Goal: Task Accomplishment & Management: Manage account settings

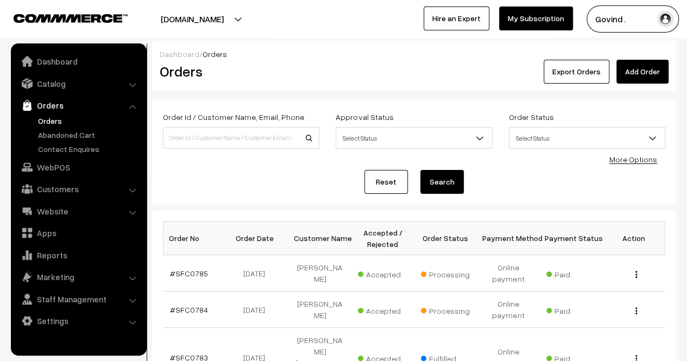
scroll to position [78, 0]
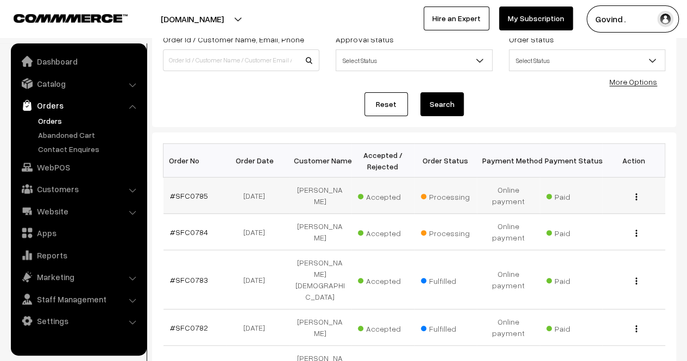
click at [635, 195] on button "button" at bounding box center [636, 196] width 3 height 9
click at [589, 211] on link "View" at bounding box center [588, 212] width 92 height 24
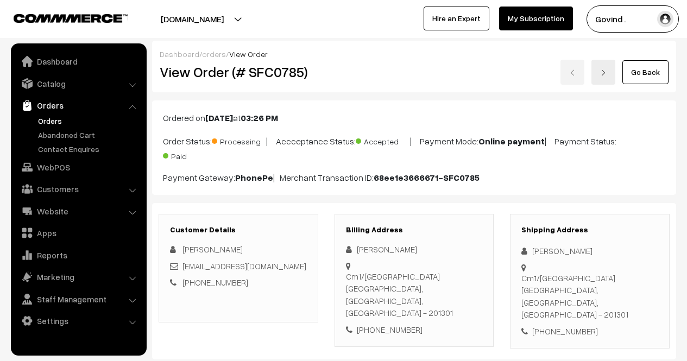
scroll to position [90, 0]
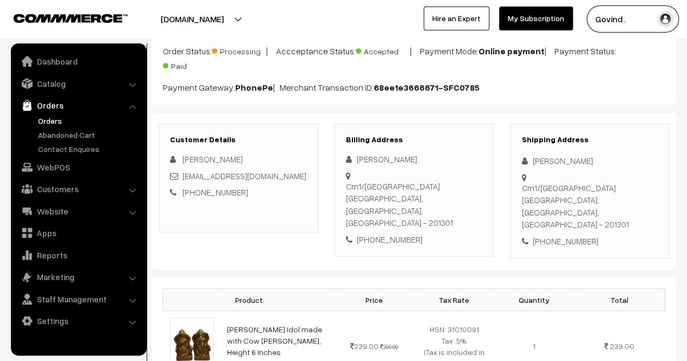
click at [573, 235] on div "+91 9899097088" at bounding box center [590, 241] width 137 height 12
copy div "9899097088"
drag, startPoint x: 534, startPoint y: 160, endPoint x: 579, endPoint y: 160, distance: 45.1
click at [579, 160] on div "Renu Goyal" at bounding box center [590, 161] width 137 height 12
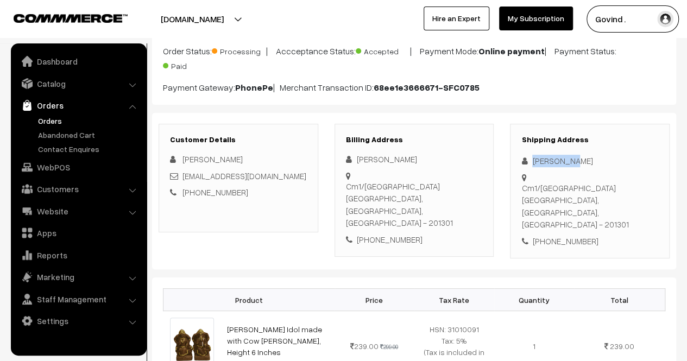
copy div "[PERSON_NAME]"
drag, startPoint x: 522, startPoint y: 185, endPoint x: 540, endPoint y: 209, distance: 29.9
click at [540, 209] on div "Cm1/801 Supertech Capetown Sector 74 Noida Noida, Uttar Pradesh, India - 201301" at bounding box center [590, 206] width 137 height 49
copy div "Cm1/801 Supertech Capetown Sector 74 Noida Noida"
click at [624, 214] on div "Cm1/801 Supertech Capetown Sector 74 Noida Noida, Uttar Pradesh, India - 201301" at bounding box center [590, 206] width 137 height 49
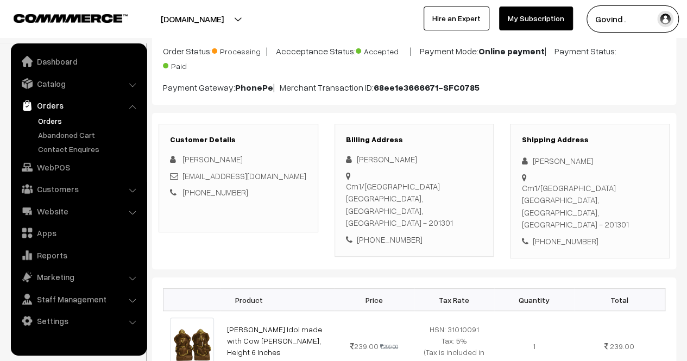
click at [624, 214] on div "Cm1/801 Supertech Capetown Sector 74 Noida Noida, Uttar Pradesh, India - 201301" at bounding box center [590, 206] width 137 height 49
copy div "201301"
click at [604, 237] on div "Shipping Address Renu Goyal Cm1/801 Supertech Capetown Sector 74 Noida Noida, U…" at bounding box center [590, 191] width 160 height 135
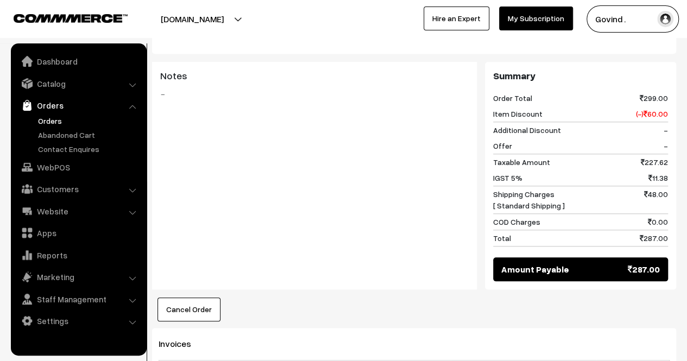
scroll to position [0, 0]
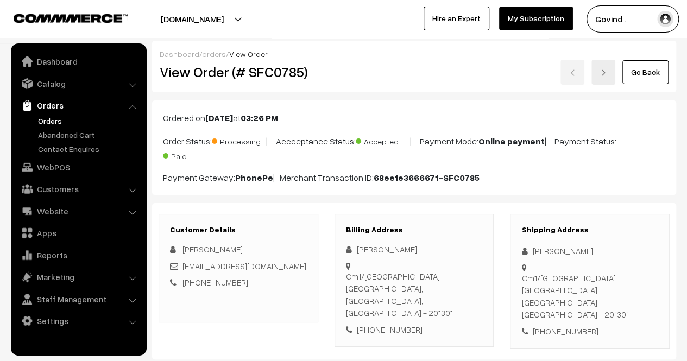
click at [650, 77] on link "Go Back" at bounding box center [646, 72] width 46 height 24
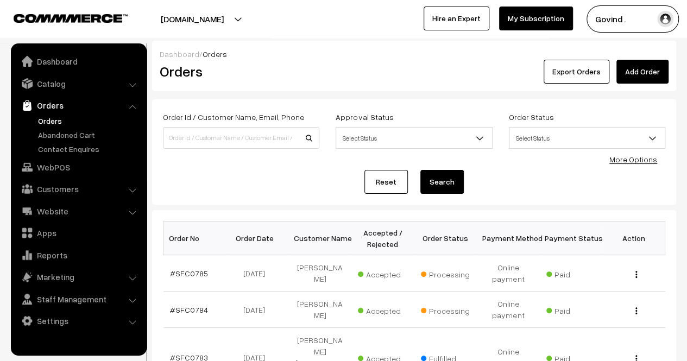
click at [38, 120] on link "Orders" at bounding box center [89, 120] width 108 height 11
click at [54, 124] on link "Orders" at bounding box center [89, 120] width 108 height 11
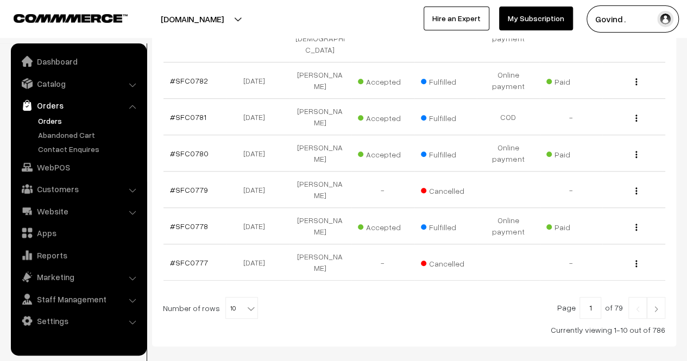
scroll to position [366, 0]
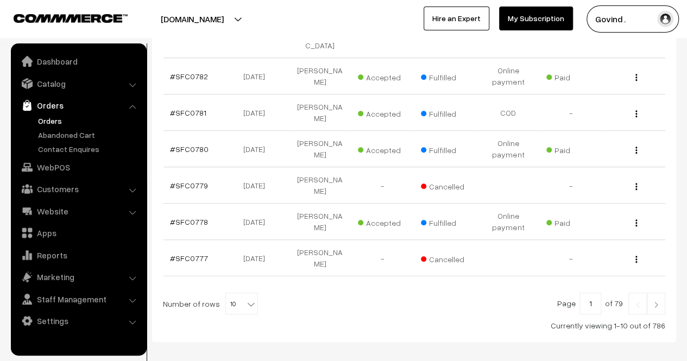
click at [246, 299] on b at bounding box center [251, 304] width 11 height 11
select select "100"
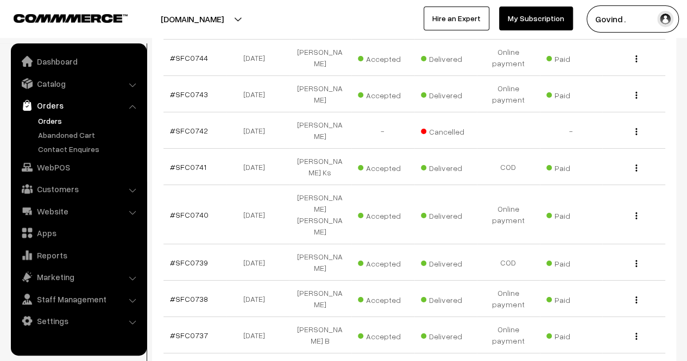
scroll to position [1808, 0]
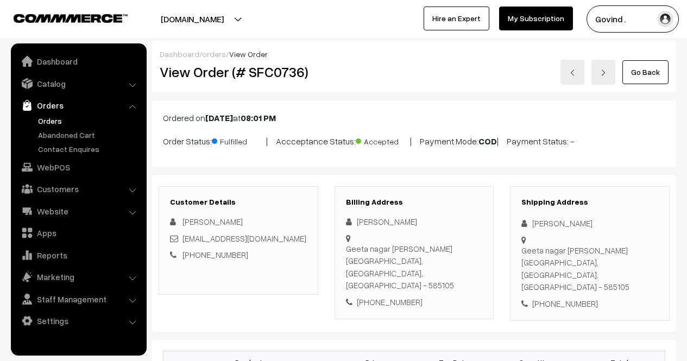
scroll to position [621, 0]
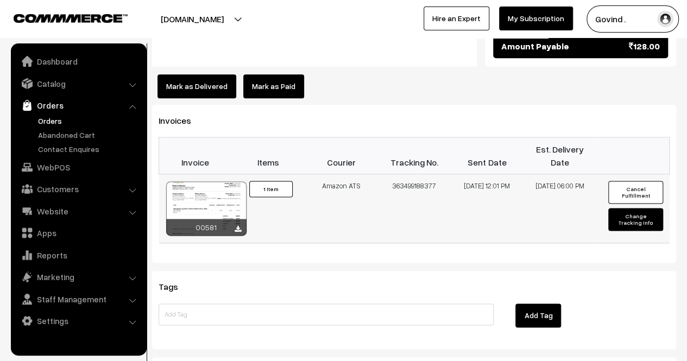
click at [642, 181] on button "Cancel Fulfillment" at bounding box center [636, 192] width 54 height 23
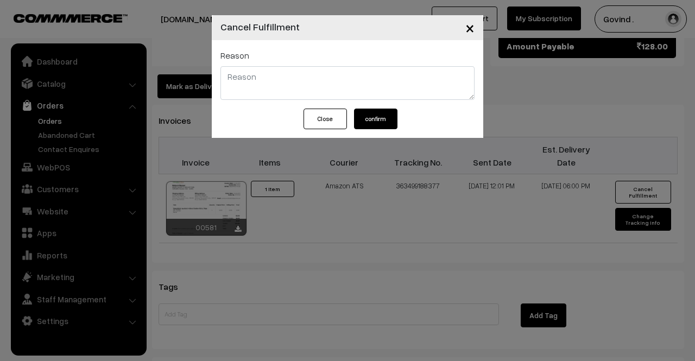
click at [300, 80] on textarea at bounding box center [348, 83] width 254 height 34
type textarea "C"
type textarea "P"
click at [300, 80] on textarea "Shipment could not be" at bounding box center [348, 83] width 254 height 34
click at [312, 80] on textarea "Shipment could not be" at bounding box center [348, 83] width 254 height 34
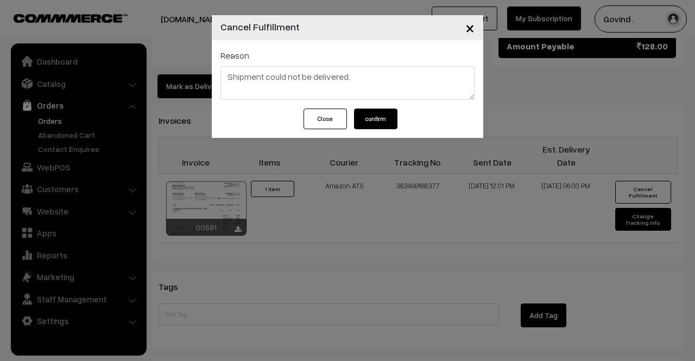
type textarea "Shipment could not be delivered."
click at [378, 120] on button "confirm" at bounding box center [375, 119] width 43 height 21
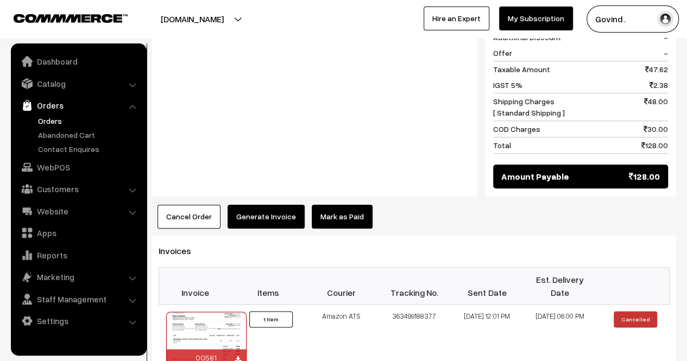
click at [206, 205] on button "Cancel Order" at bounding box center [189, 217] width 63 height 24
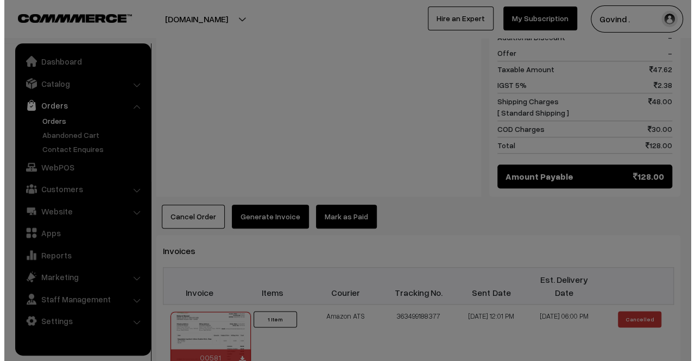
scroll to position [491, 0]
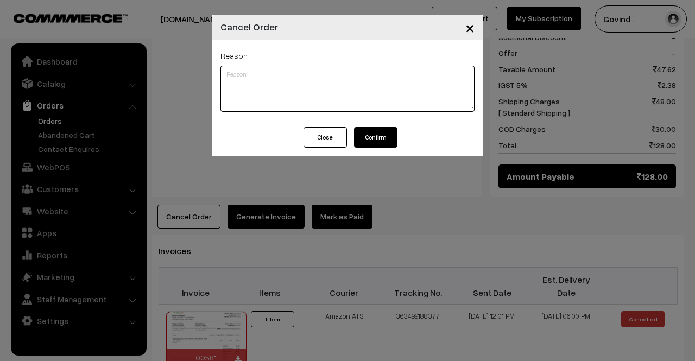
click at [310, 96] on textarea at bounding box center [348, 89] width 254 height 46
paste textarea "Shipment could not be delivered."
type textarea "Shipment could not be delivered."
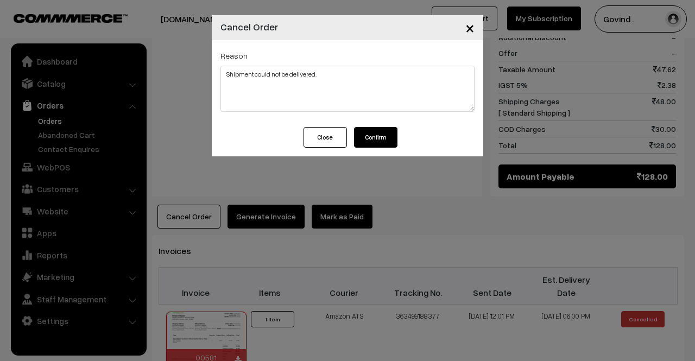
click at [373, 139] on button "Confirm" at bounding box center [375, 137] width 43 height 21
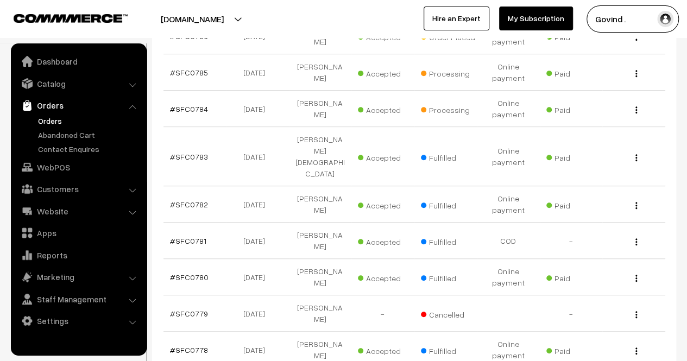
scroll to position [366, 0]
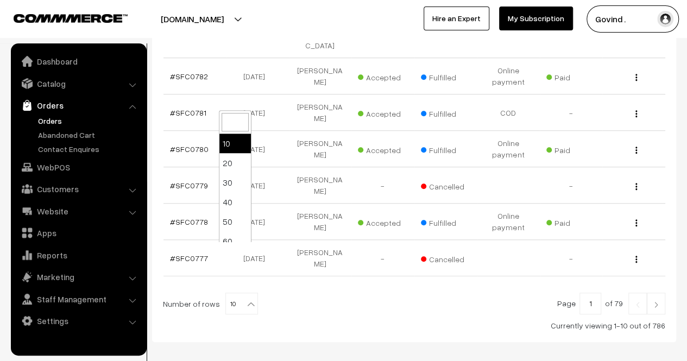
click at [246, 299] on b at bounding box center [251, 304] width 11 height 11
select select "100"
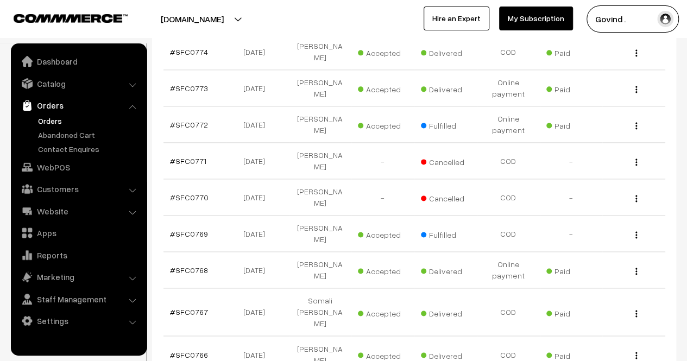
scroll to position [669, 0]
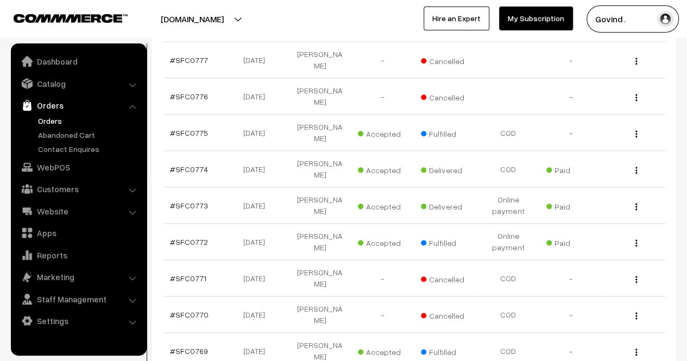
scroll to position [552, 0]
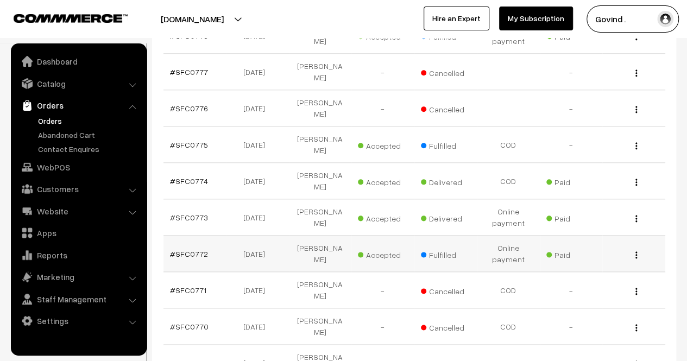
click at [637, 252] on img "button" at bounding box center [637, 255] width 2 height 7
click at [587, 259] on link "View" at bounding box center [588, 271] width 92 height 24
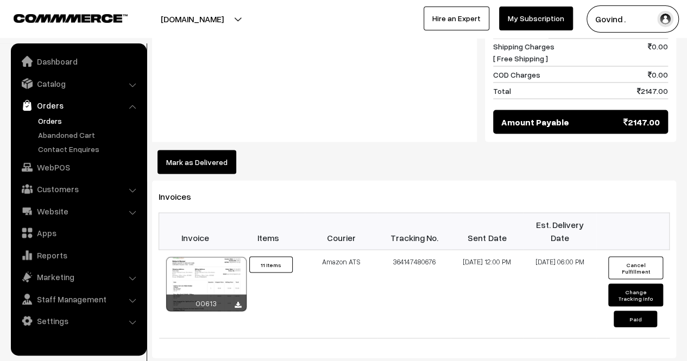
drag, startPoint x: 695, startPoint y: 67, endPoint x: 695, endPoint y: 277, distance: 209.7
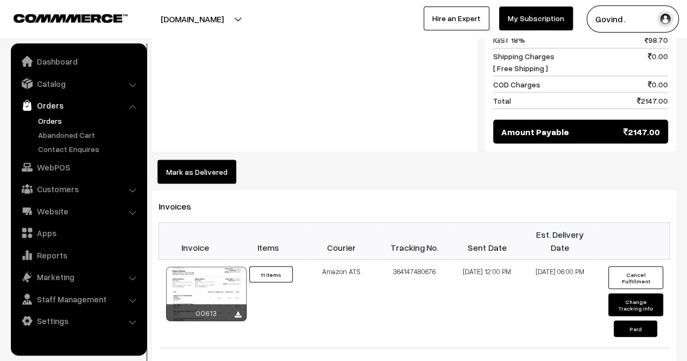
click at [218, 160] on button "Mark as Delivered" at bounding box center [197, 172] width 79 height 24
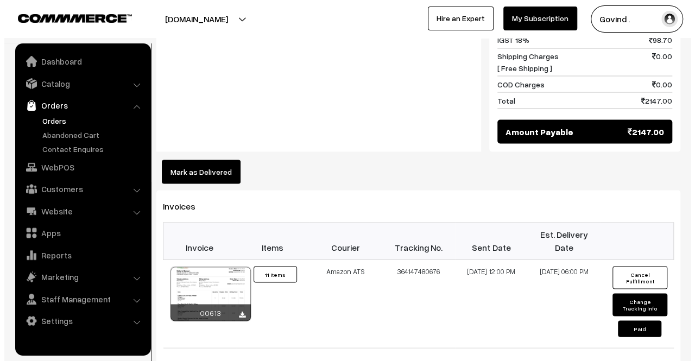
scroll to position [964, 0]
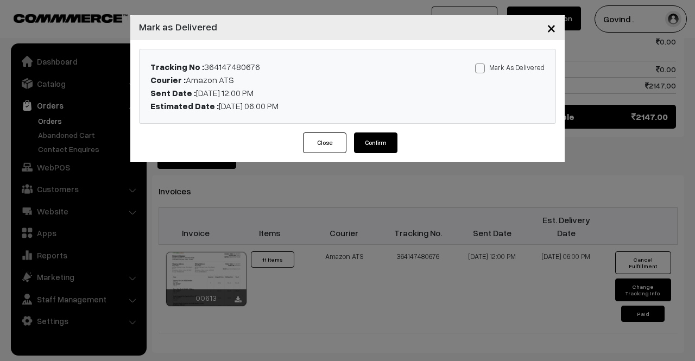
click at [480, 66] on span at bounding box center [480, 69] width 10 height 10
click at [480, 66] on input "Mark As Delivered" at bounding box center [478, 66] width 7 height 7
checkbox input "true"
click at [386, 148] on button "Confirm" at bounding box center [375, 143] width 43 height 21
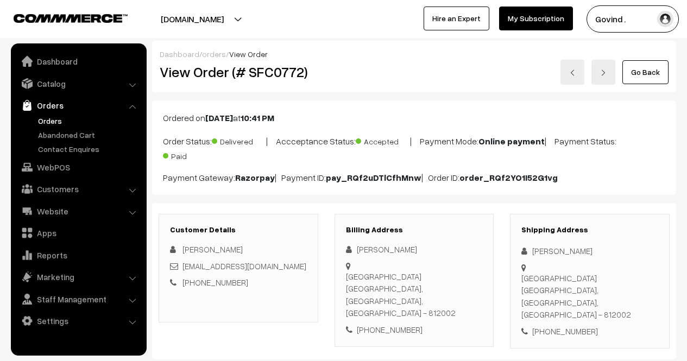
scroll to position [962, 0]
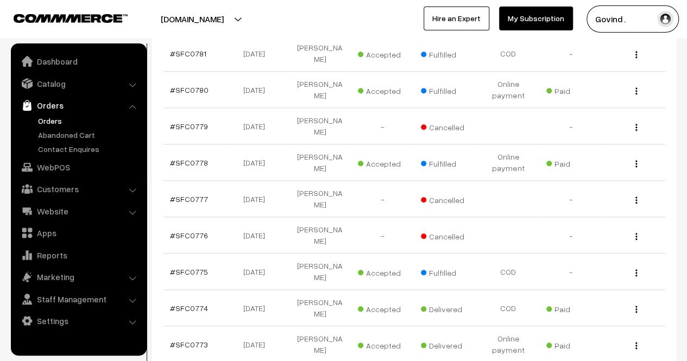
scroll to position [421, 0]
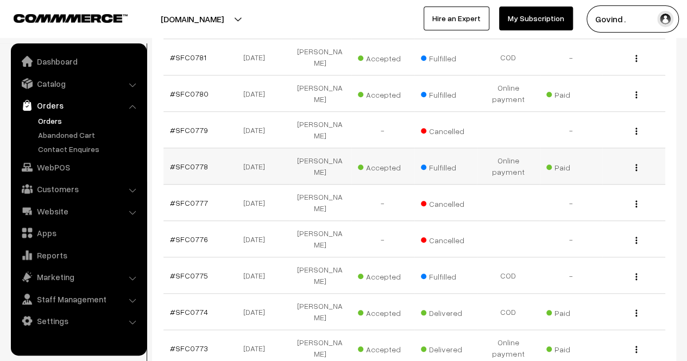
click at [635, 161] on div "View" at bounding box center [634, 166] width 50 height 11
click at [637, 164] on img "button" at bounding box center [637, 167] width 2 height 7
click at [604, 171] on link "View" at bounding box center [588, 183] width 92 height 24
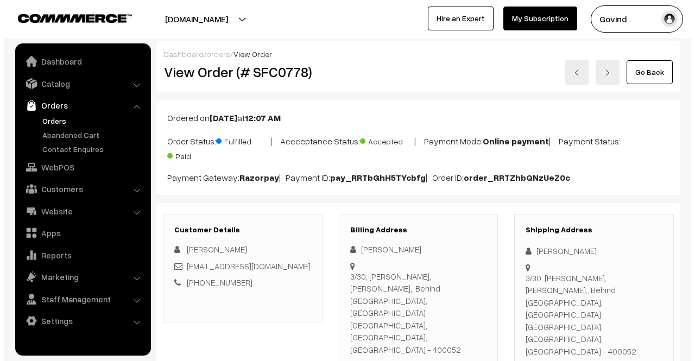
scroll to position [1574, 0]
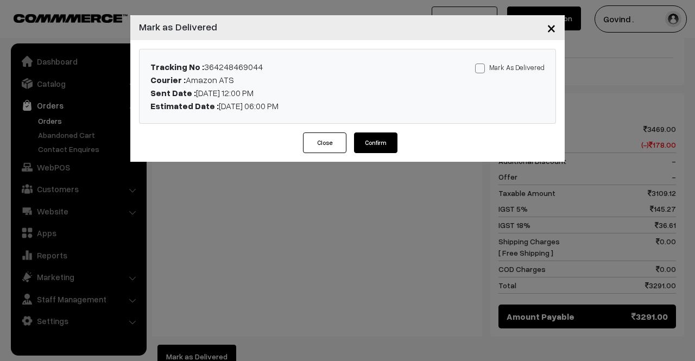
click at [479, 68] on span at bounding box center [480, 69] width 10 height 10
click at [479, 68] on input "Mark As Delivered" at bounding box center [478, 66] width 7 height 7
checkbox input "true"
click at [387, 130] on div "Tracking No : 364248469044 Courier : Amazon ATS Sent Date : 11-10-2025 12:00 PM…" at bounding box center [347, 86] width 435 height 92
click at [385, 134] on button "Confirm" at bounding box center [375, 143] width 43 height 21
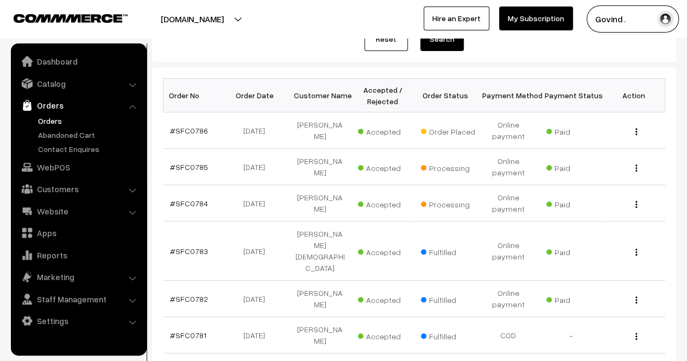
scroll to position [118, 0]
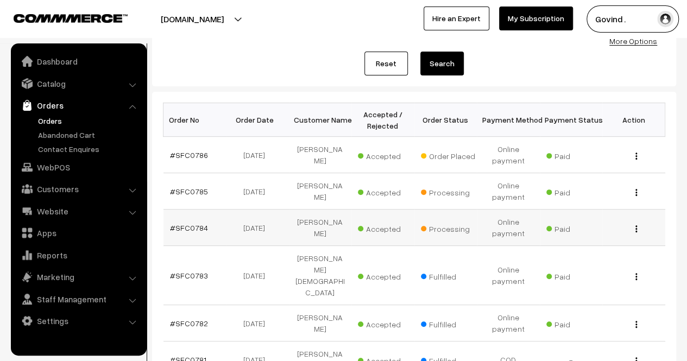
click at [637, 225] on img "button" at bounding box center [637, 228] width 2 height 7
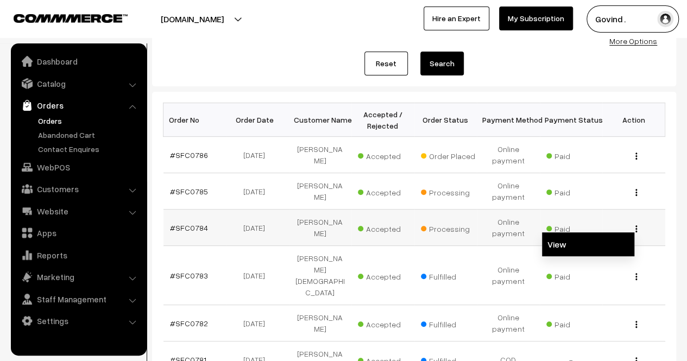
click at [606, 239] on link "View" at bounding box center [588, 245] width 92 height 24
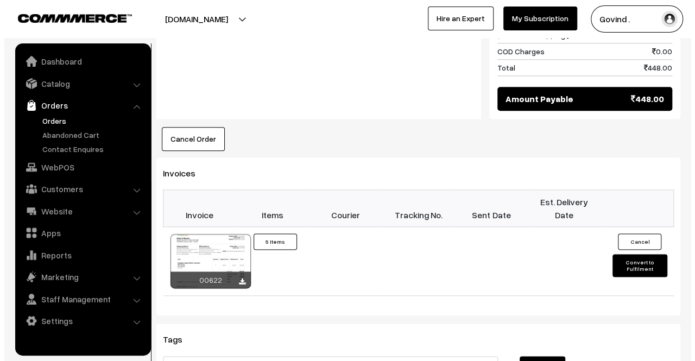
scroll to position [565, 0]
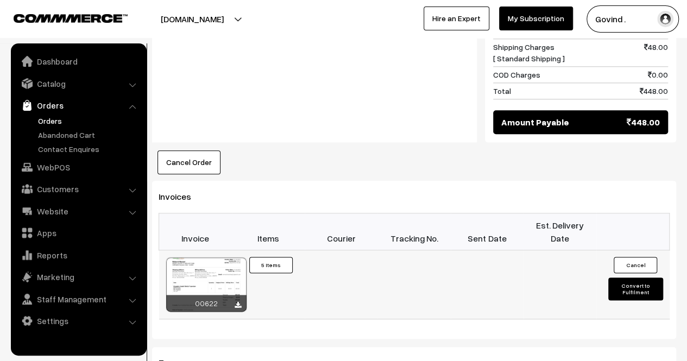
click at [631, 278] on button "Convert to Fulfilment" at bounding box center [636, 289] width 54 height 23
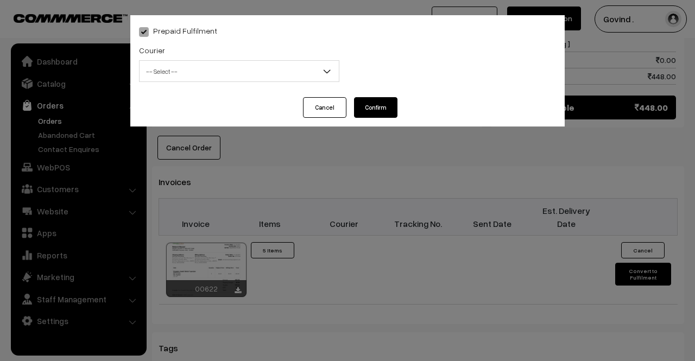
click at [249, 83] on div "Courier -- Select -- Shiprocket Xpressbees Delhivery Self Pickup Shadowfax Ecom…" at bounding box center [239, 65] width 217 height 45
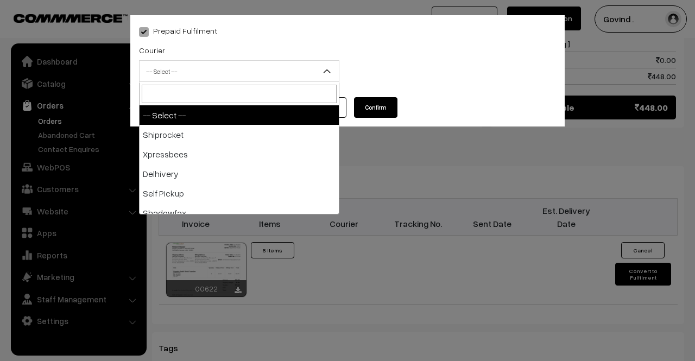
click at [241, 77] on span "-- Select --" at bounding box center [239, 71] width 199 height 19
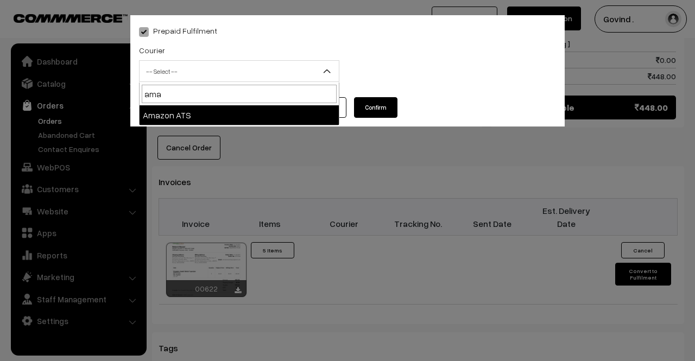
type input "ama"
select select "8"
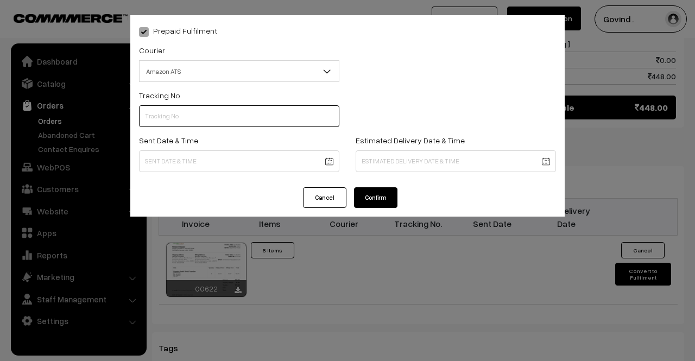
click at [191, 107] on input "text" at bounding box center [239, 116] width 200 height 22
paste input "364348713672"
type input "364348713672"
click at [187, 170] on body "Thank you for showing interest. Our team will call you shortly. Close [DOMAIN_N…" at bounding box center [347, 17] width 695 height 1165
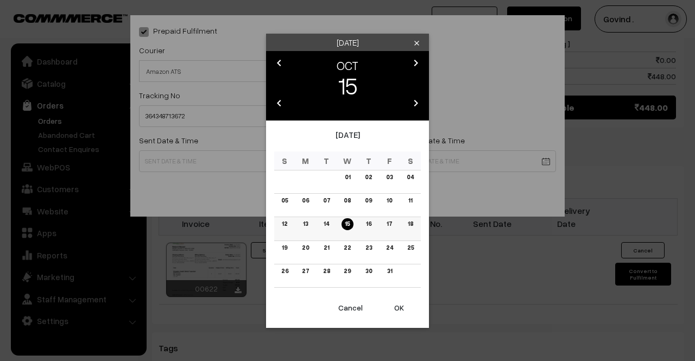
click at [329, 227] on link "14" at bounding box center [327, 223] width 12 height 11
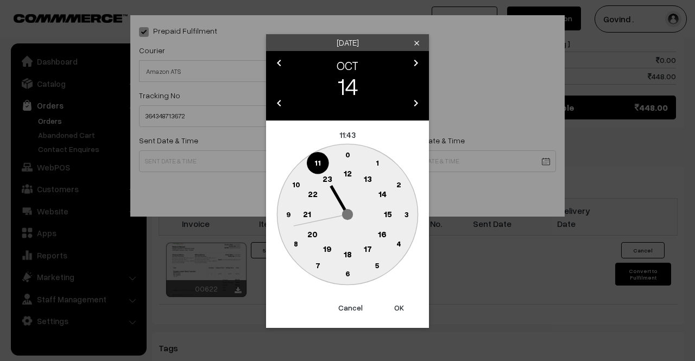
click at [346, 173] on text "12" at bounding box center [348, 173] width 8 height 10
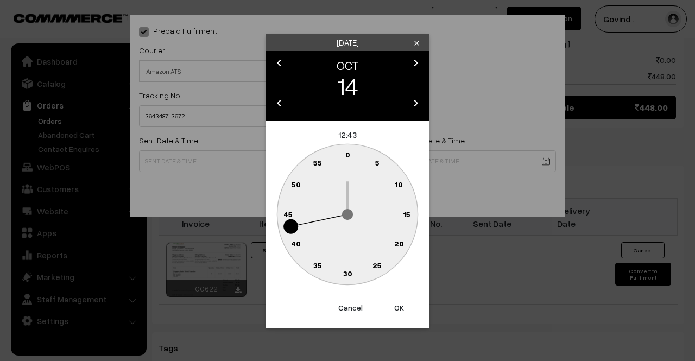
click at [348, 156] on text "0" at bounding box center [348, 154] width 5 height 9
type input "14-10-2025 12:00"
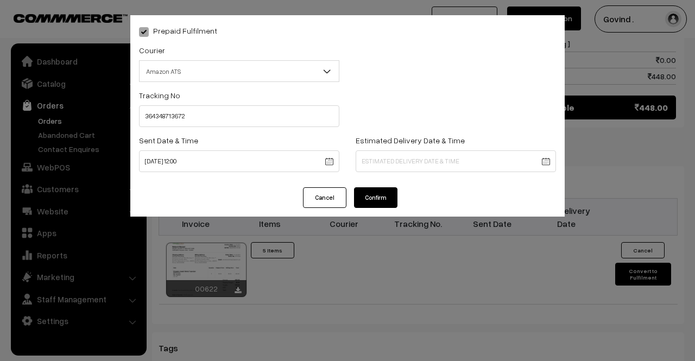
click at [390, 156] on body "Thank you for showing interest. Our team will call you shortly. Close [DOMAIN_N…" at bounding box center [347, 17] width 695 height 1165
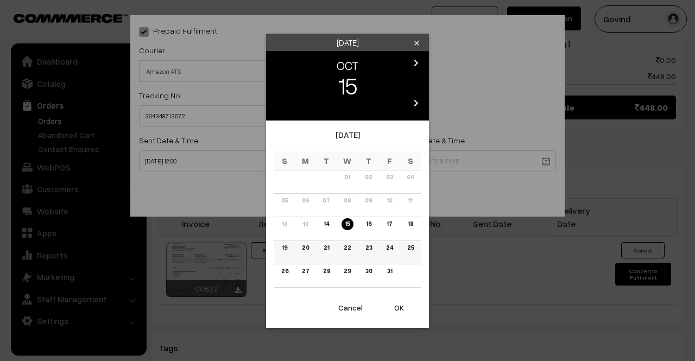
click at [305, 248] on link "20" at bounding box center [306, 247] width 14 height 11
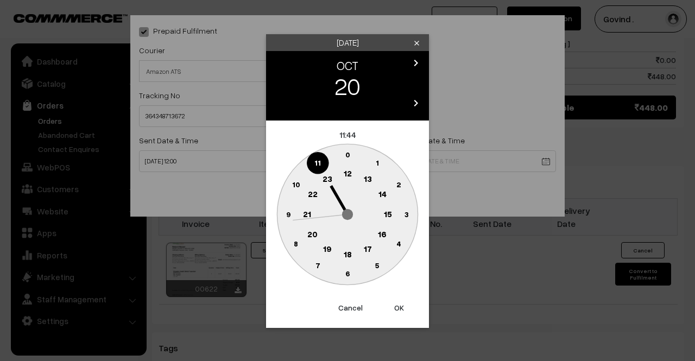
click at [349, 256] on text "18" at bounding box center [348, 254] width 8 height 10
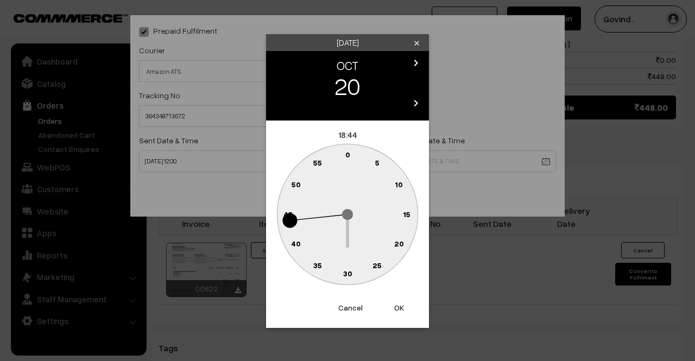
click at [346, 155] on text "0" at bounding box center [348, 154] width 5 height 9
type input "20-10-2025 18:00"
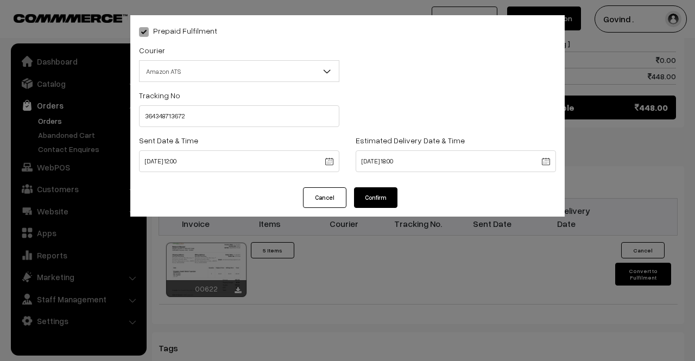
click at [371, 191] on button "Confirm" at bounding box center [375, 197] width 43 height 21
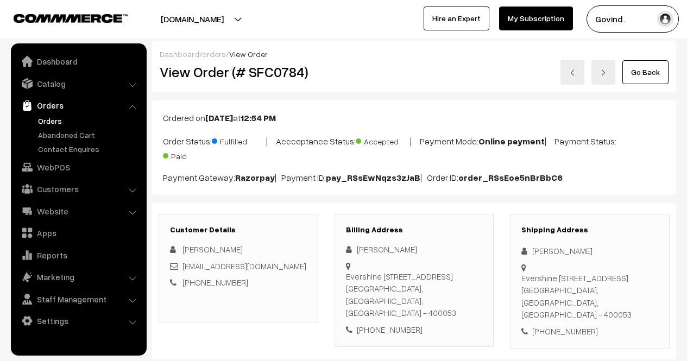
scroll to position [565, 0]
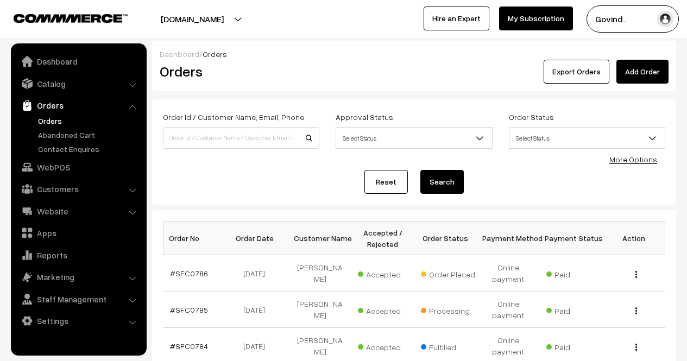
scroll to position [118, 0]
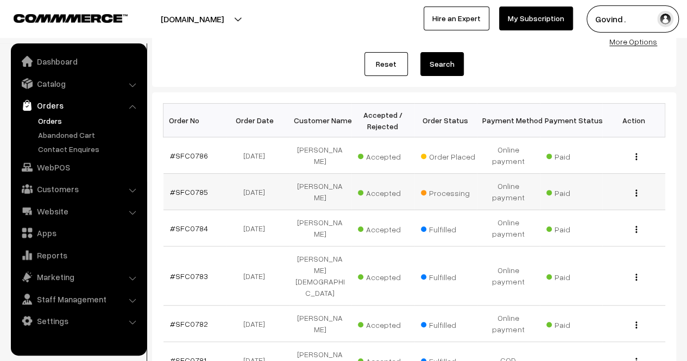
click at [635, 191] on button "button" at bounding box center [636, 193] width 3 height 9
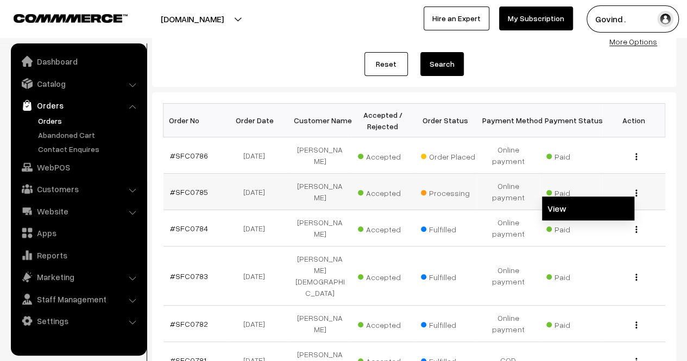
click at [602, 204] on link "View" at bounding box center [588, 209] width 92 height 24
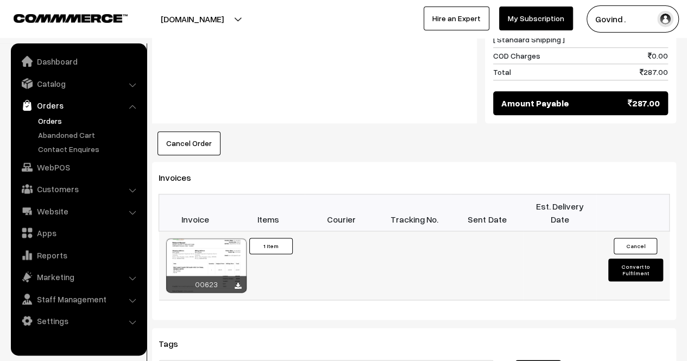
click at [625, 259] on button "Convert to Fulfilment" at bounding box center [636, 270] width 54 height 23
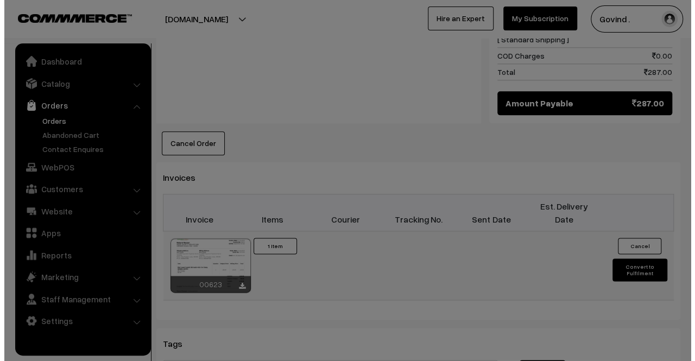
scroll to position [613, 0]
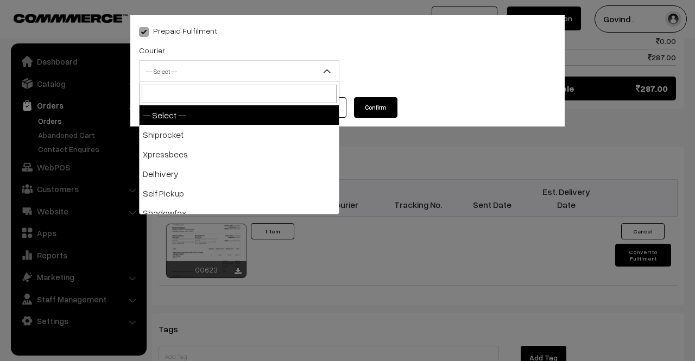
click at [228, 61] on span "-- Select --" at bounding box center [239, 71] width 200 height 22
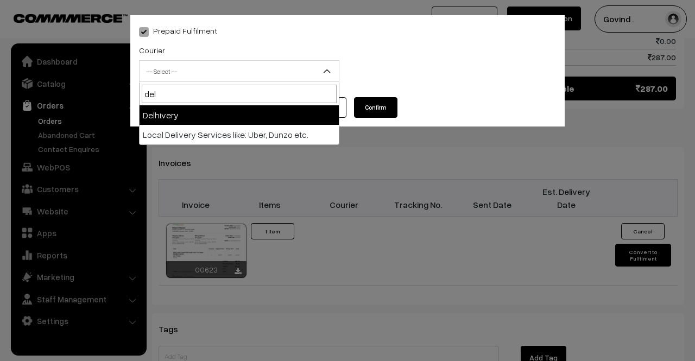
type input "del"
select select "4"
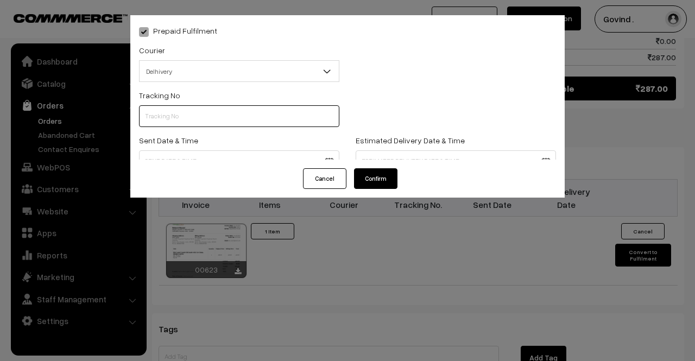
click at [215, 114] on input "text" at bounding box center [239, 116] width 200 height 22
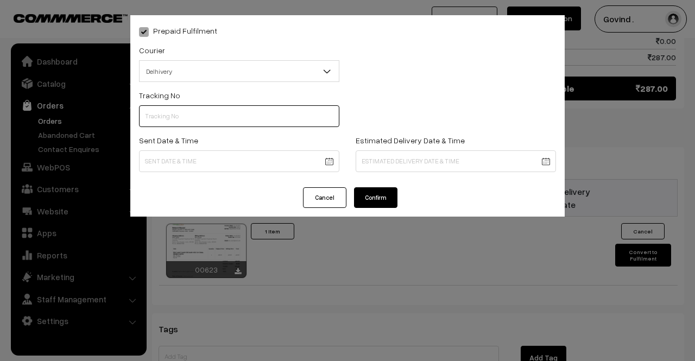
click at [243, 120] on input "text" at bounding box center [239, 116] width 200 height 22
paste input "14519132526136"
type input "14519132526136"
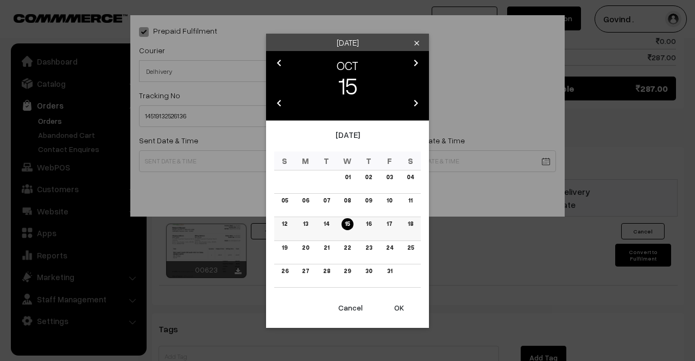
click at [347, 227] on link "15" at bounding box center [347, 223] width 11 height 11
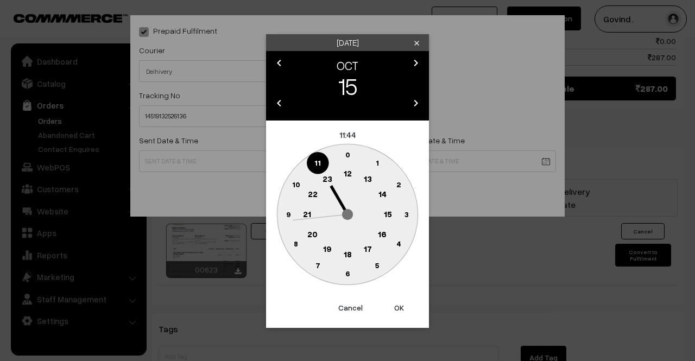
click at [349, 174] on text "12" at bounding box center [348, 173] width 8 height 10
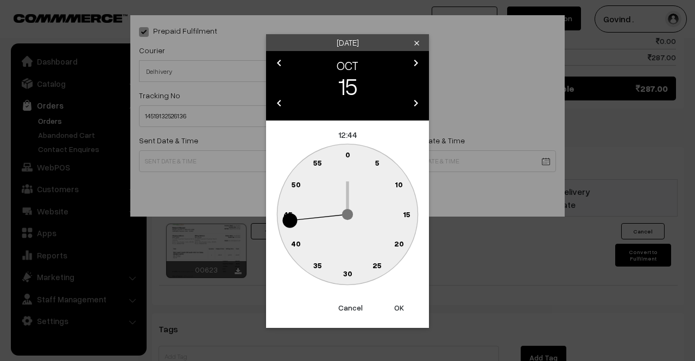
click at [348, 155] on text "0" at bounding box center [348, 154] width 5 height 9
type input "[DATE] 12:00"
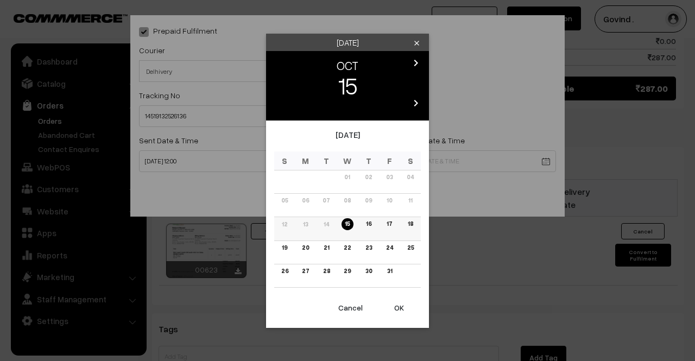
click at [409, 221] on link "18" at bounding box center [410, 223] width 12 height 11
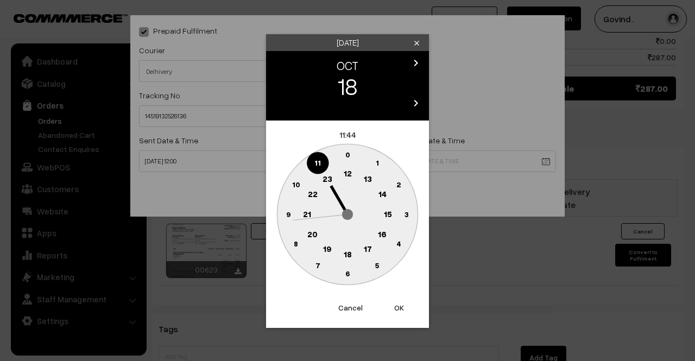
click at [348, 253] on text "18" at bounding box center [348, 254] width 8 height 10
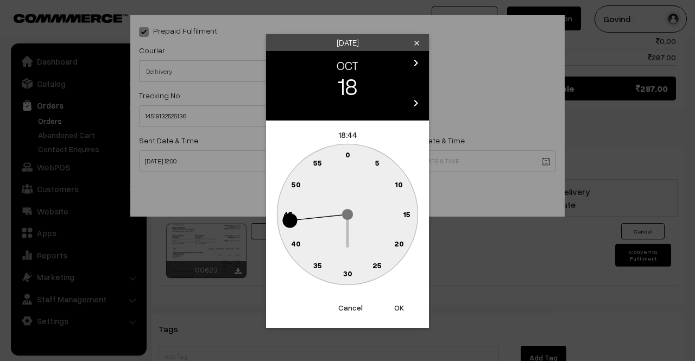
click at [349, 157] on text "0" at bounding box center [348, 154] width 5 height 9
type input "[DATE] 18:00"
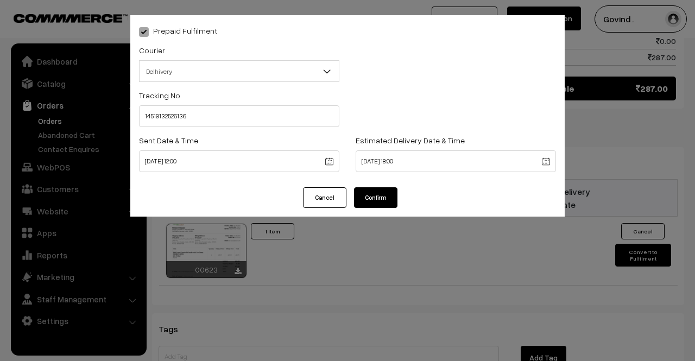
click at [376, 202] on button "Confirm" at bounding box center [375, 197] width 43 height 21
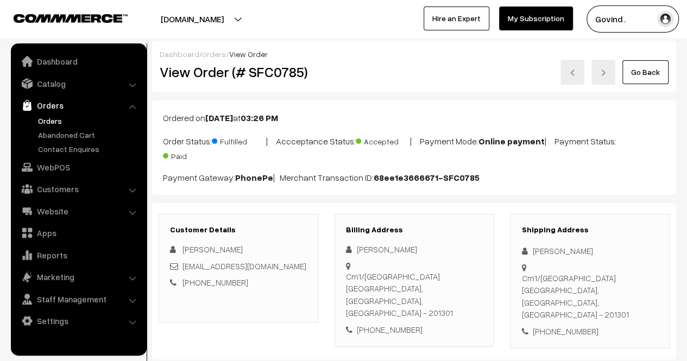
click at [647, 64] on link "Go Back" at bounding box center [646, 72] width 46 height 24
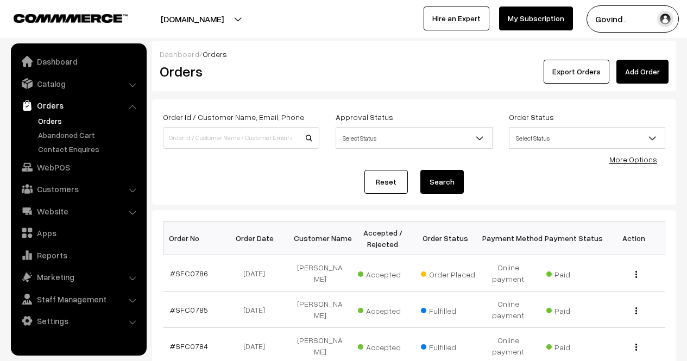
click at [687, 117] on html "Thank you for showing interest. Our team will call you shortly. Close [DOMAIN_N…" at bounding box center [343, 180] width 687 height 361
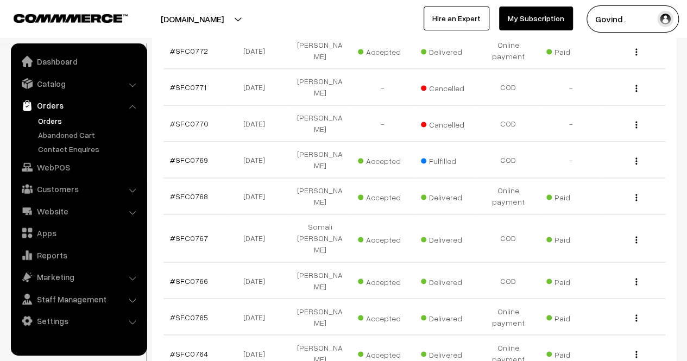
scroll to position [185, 0]
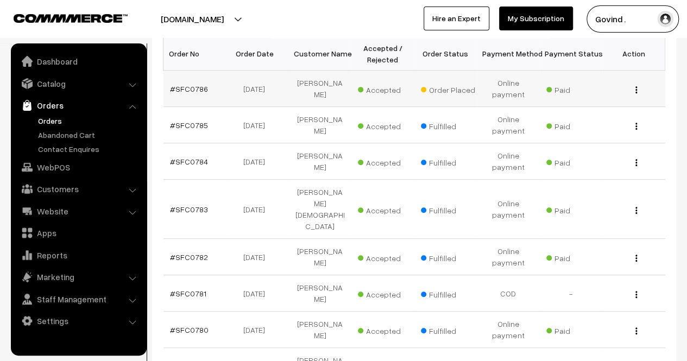
click at [637, 91] on img "button" at bounding box center [637, 89] width 2 height 7
click at [612, 101] on link "View" at bounding box center [588, 105] width 92 height 24
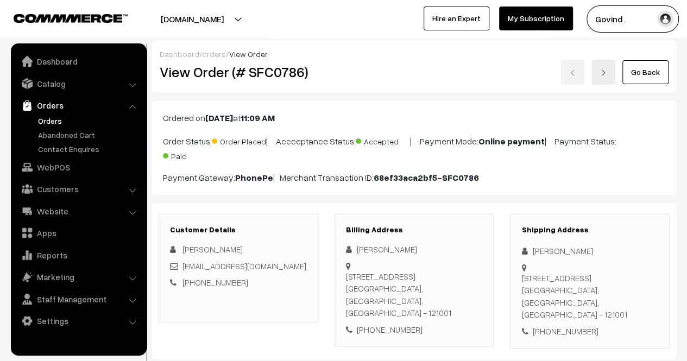
click at [644, 63] on link "Go Back" at bounding box center [646, 72] width 46 height 24
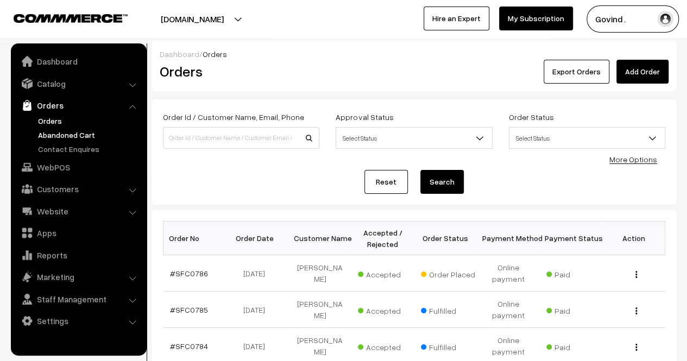
click at [76, 132] on link "Abandoned Cart" at bounding box center [89, 134] width 108 height 11
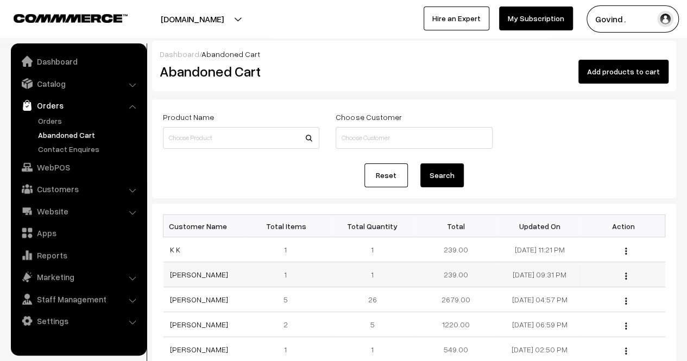
click at [626, 273] on img "button" at bounding box center [626, 276] width 2 height 7
click at [564, 294] on link "View" at bounding box center [578, 291] width 92 height 24
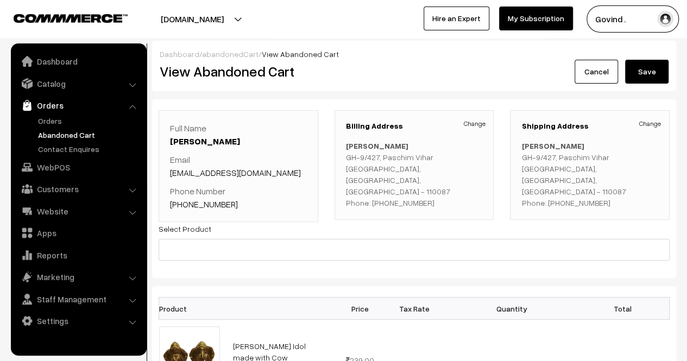
click at [587, 73] on link "Cancel" at bounding box center [596, 72] width 43 height 24
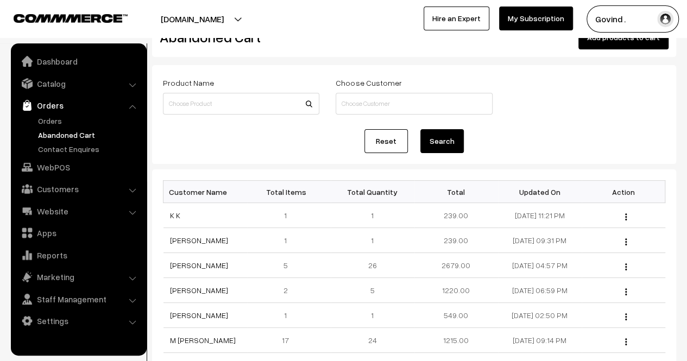
scroll to position [35, 0]
click at [625, 214] on img "button" at bounding box center [626, 216] width 2 height 7
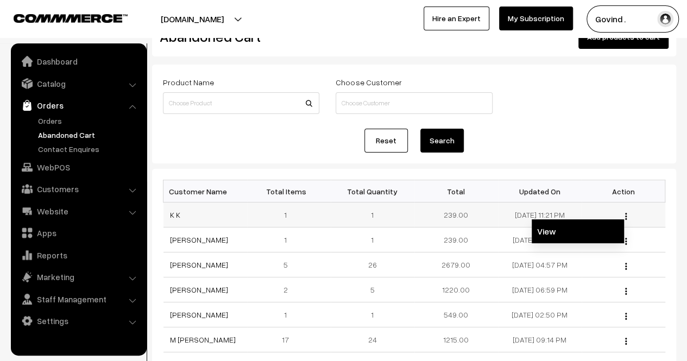
click at [589, 227] on link "View" at bounding box center [578, 231] width 92 height 24
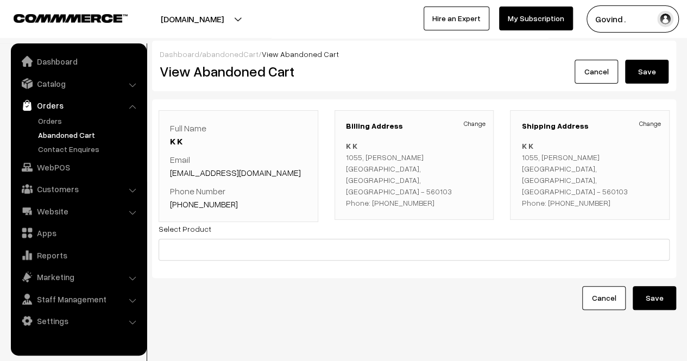
click at [582, 78] on link "Cancel" at bounding box center [596, 72] width 43 height 24
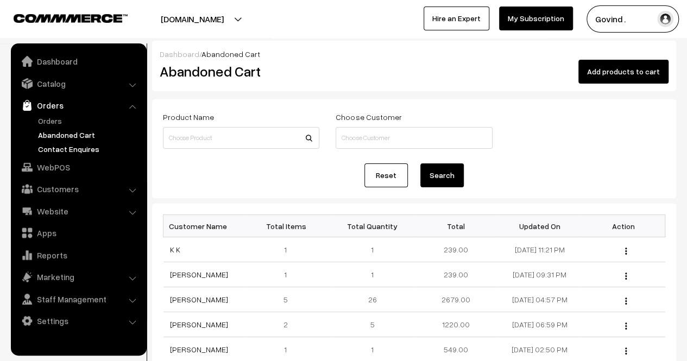
click at [73, 150] on link "Contact Enquires" at bounding box center [89, 148] width 108 height 11
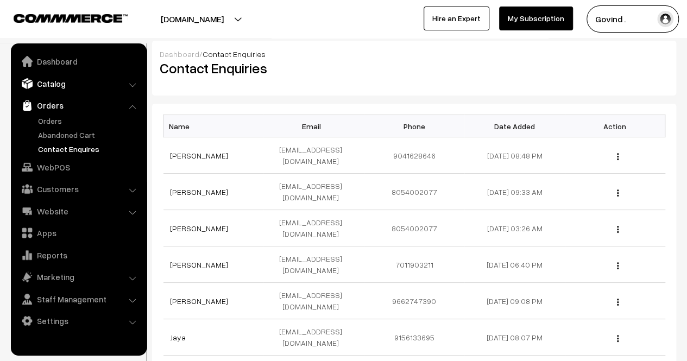
click at [63, 85] on link "Catalog" at bounding box center [78, 84] width 129 height 20
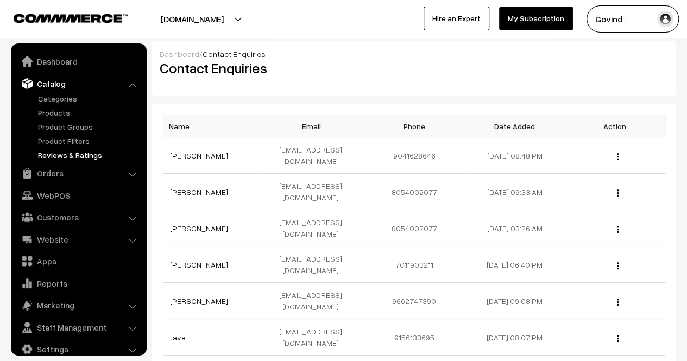
click at [62, 159] on link "Reviews & Ratings" at bounding box center [89, 154] width 108 height 11
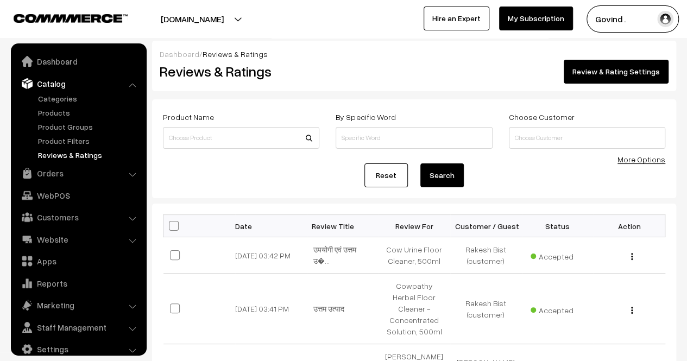
scroll to position [14, 0]
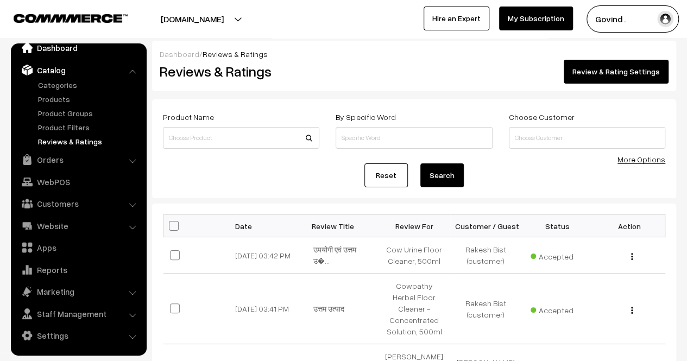
click at [59, 51] on link "Dashboard" at bounding box center [78, 48] width 129 height 20
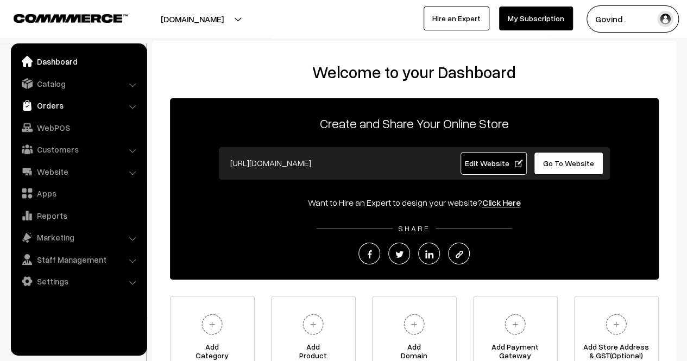
click at [54, 106] on link "Orders" at bounding box center [78, 106] width 129 height 20
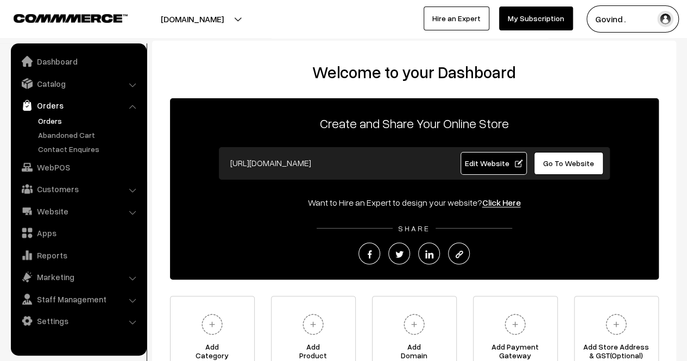
click at [54, 121] on link "Orders" at bounding box center [89, 120] width 108 height 11
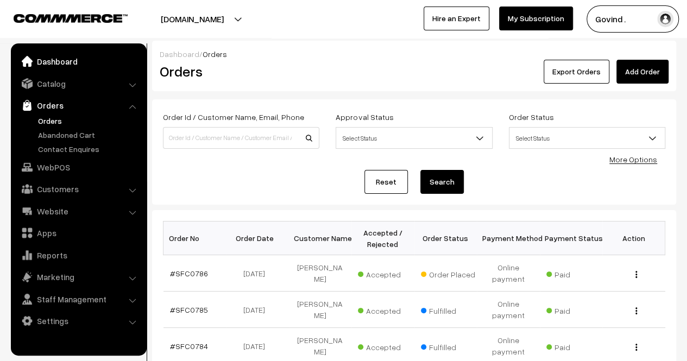
click at [60, 59] on link "Dashboard" at bounding box center [78, 62] width 129 height 20
